Goal: Task Accomplishment & Management: Use online tool/utility

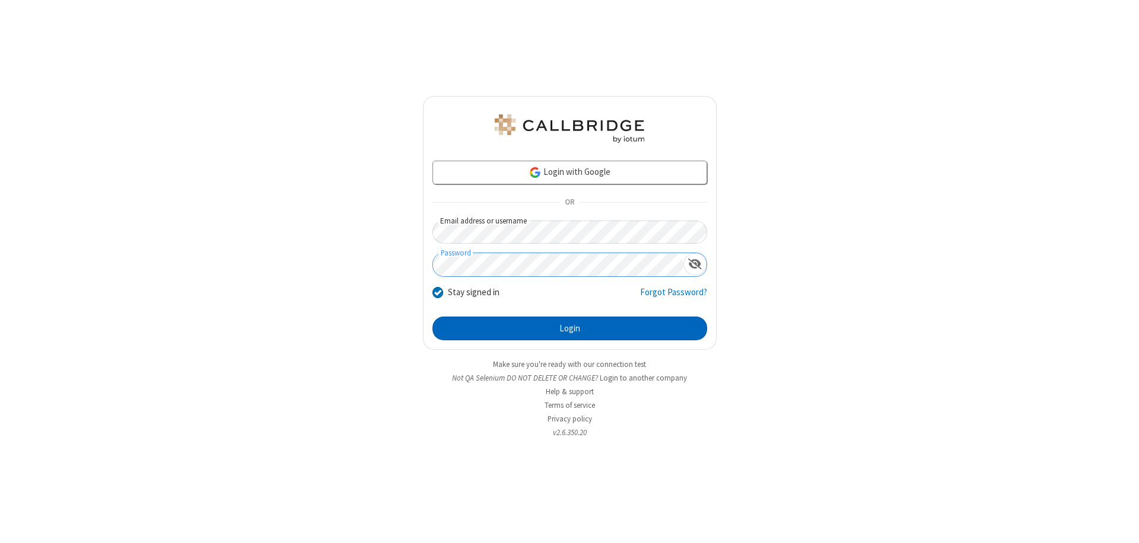
click at [569, 329] on button "Login" at bounding box center [569, 329] width 275 height 24
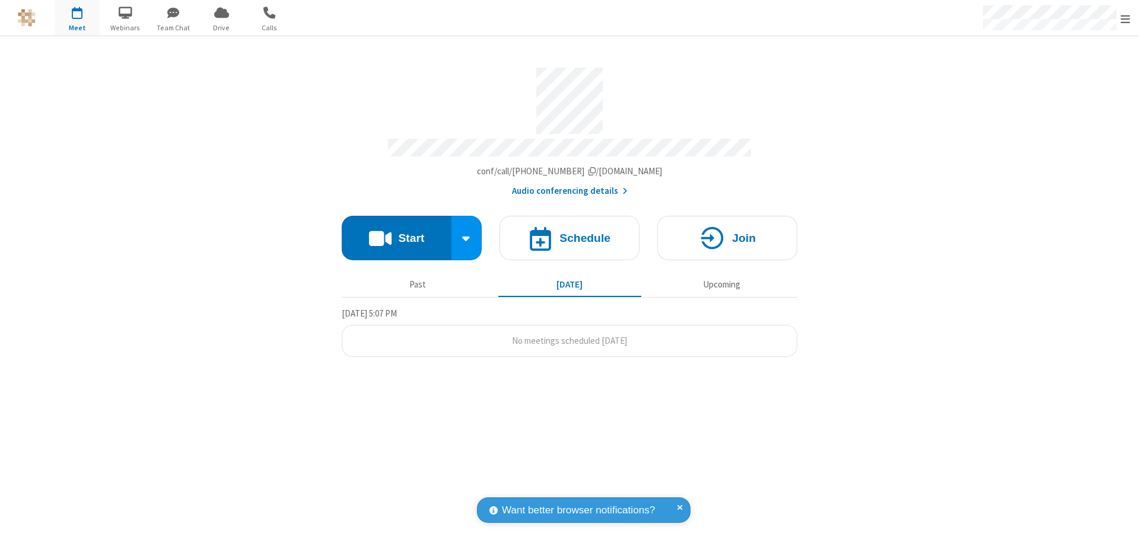
click at [396, 233] on button "Start" at bounding box center [397, 238] width 110 height 44
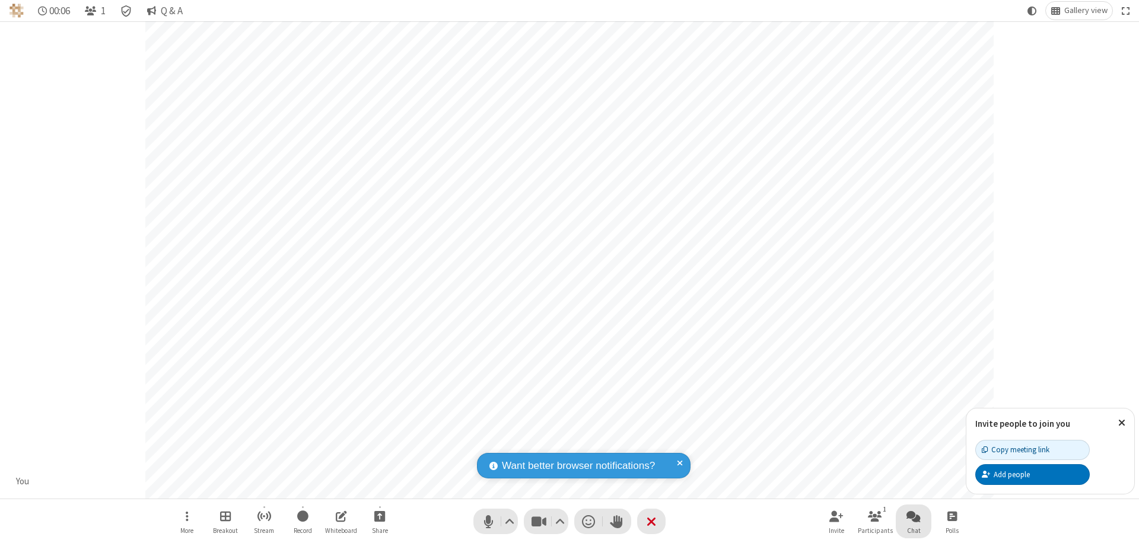
click at [913, 516] on span "Open chat" at bounding box center [913, 516] width 14 height 15
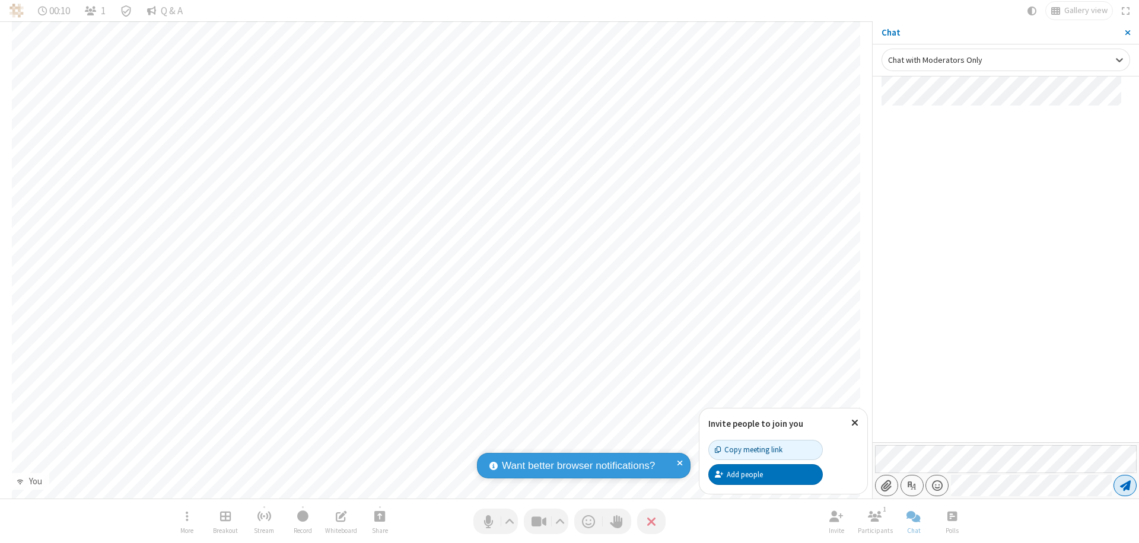
click at [1125, 486] on span "Send message" at bounding box center [1125, 486] width 11 height 12
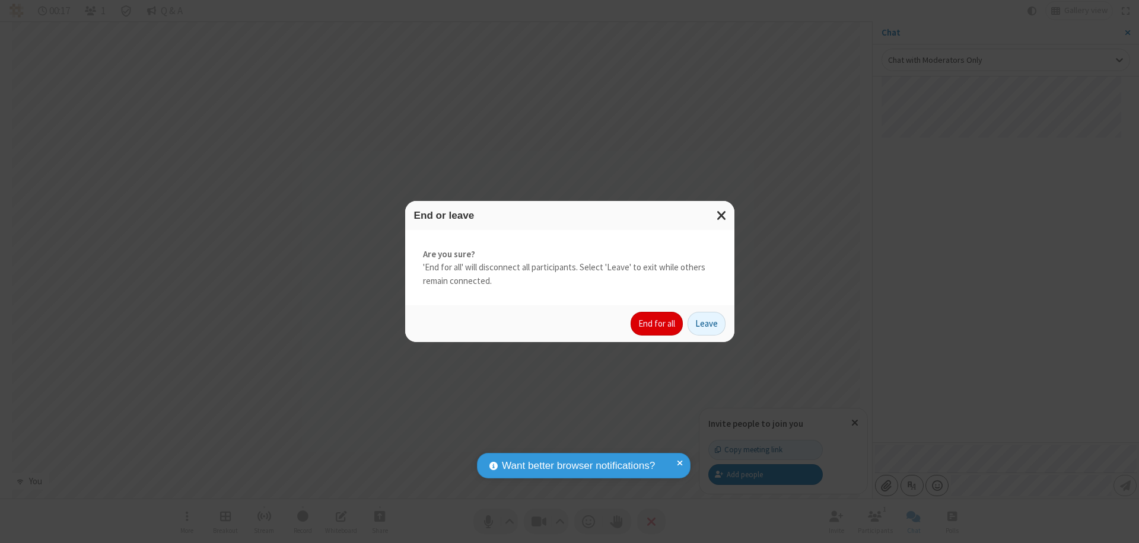
click at [657, 324] on button "End for all" at bounding box center [657, 324] width 52 height 24
